Goal: Information Seeking & Learning: Understand process/instructions

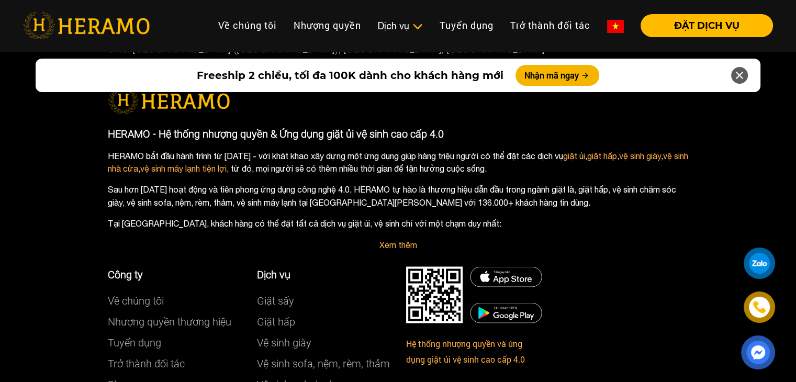
scroll to position [5887, 0]
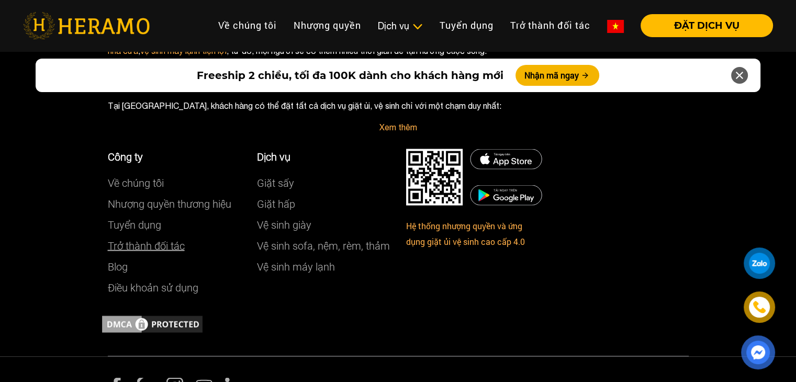
click at [121, 239] on link "Trở thành đối tác" at bounding box center [146, 245] width 77 height 13
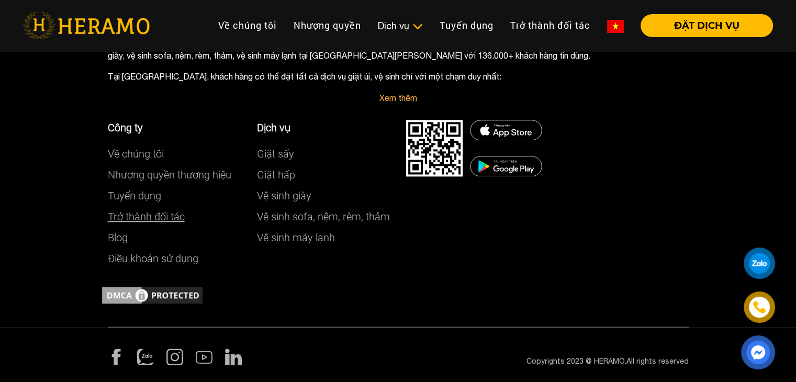
scroll to position [1346, 0]
click at [140, 217] on link "Trở thành đối tác" at bounding box center [146, 216] width 77 height 13
click at [141, 217] on link "Trở thành đối tác" at bounding box center [146, 216] width 77 height 13
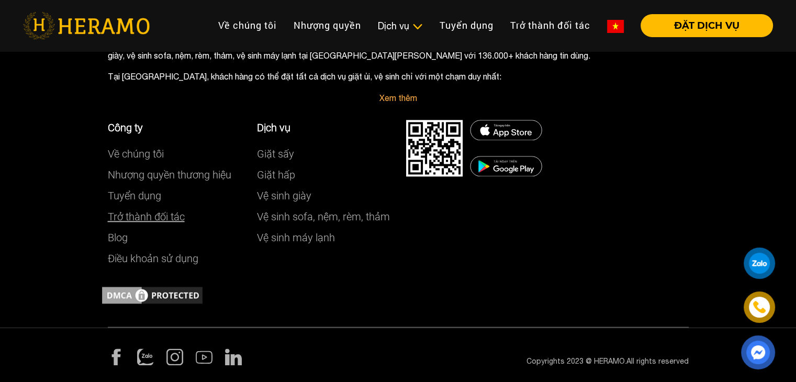
click at [141, 217] on link "Trở thành đối tác" at bounding box center [146, 216] width 77 height 13
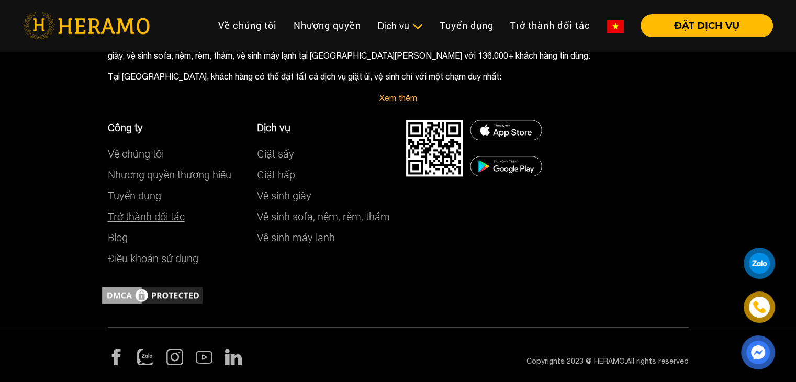
click at [141, 217] on link "Trở thành đối tác" at bounding box center [146, 216] width 77 height 13
click at [147, 214] on link "Trở thành đối tác" at bounding box center [146, 216] width 77 height 13
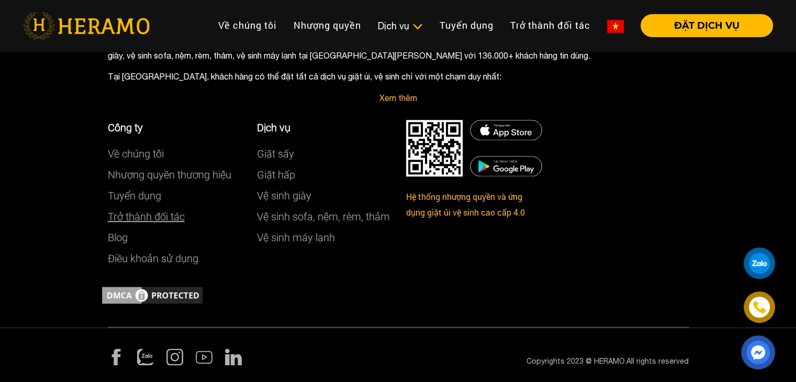
click at [147, 214] on link "Trở thành đối tác" at bounding box center [146, 216] width 77 height 13
click at [170, 255] on link "Điều khoản sử dụng" at bounding box center [153, 258] width 91 height 13
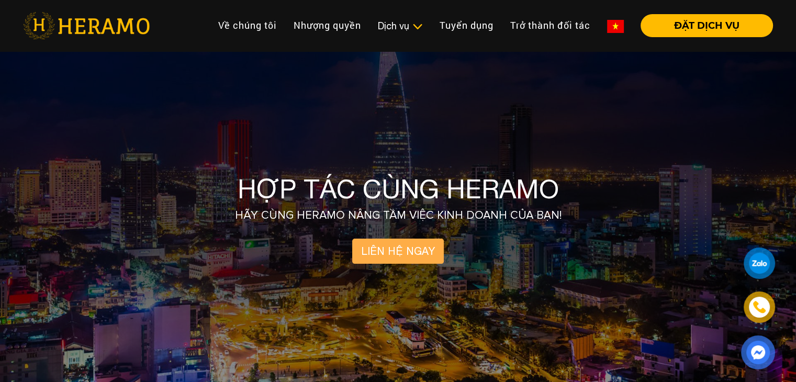
scroll to position [1346, 0]
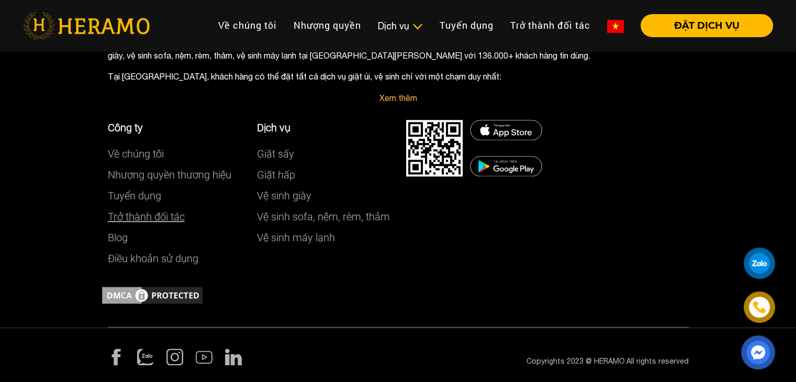
click at [144, 214] on link "Trở thành đối tác" at bounding box center [146, 216] width 77 height 13
